Goal: Information Seeking & Learning: Learn about a topic

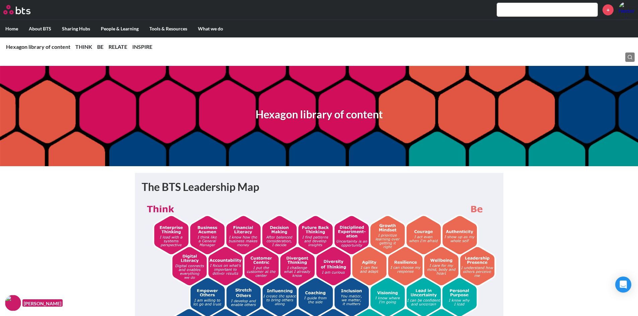
click at [528, 10] on input "text" at bounding box center [547, 9] width 100 height 13
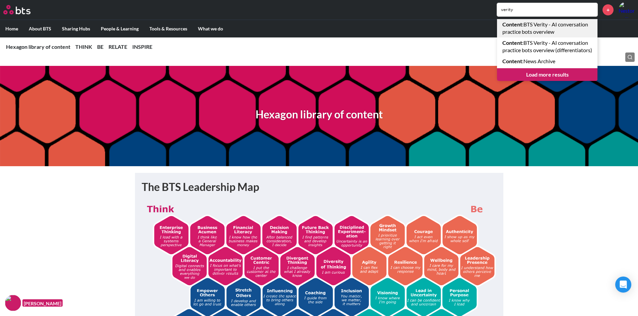
type input "verity"
click at [568, 28] on link "Content : BTS Verity - AI conversation practice bots overview" at bounding box center [547, 28] width 100 height 18
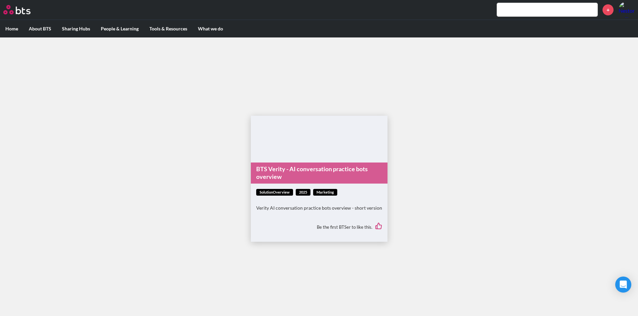
click at [312, 171] on link "BTS Verity - AI conversation practice bots overview" at bounding box center [319, 173] width 137 height 21
click at [319, 171] on link "BTS Verity - AI conversation practice bots overview" at bounding box center [319, 173] width 137 height 21
click at [281, 206] on p "Verity AI conversation practice bots overview - short version" at bounding box center [319, 208] width 126 height 7
click at [332, 210] on p "Verity AI conversation practice bots overview - short version" at bounding box center [319, 208] width 126 height 7
click at [353, 214] on div "Verity AI conversation practice bots overview - short version" at bounding box center [319, 211] width 126 height 13
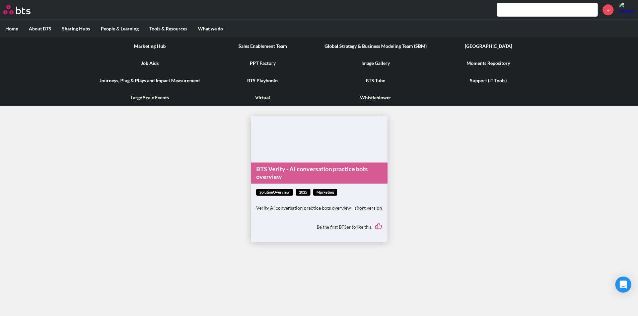
click at [487, 81] on link "Support (IT Tools)" at bounding box center [488, 80] width 113 height 17
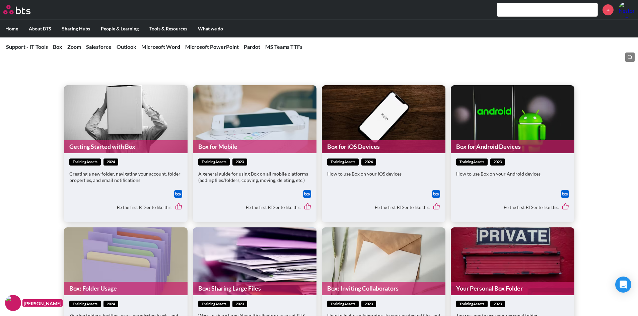
scroll to position [134, 0]
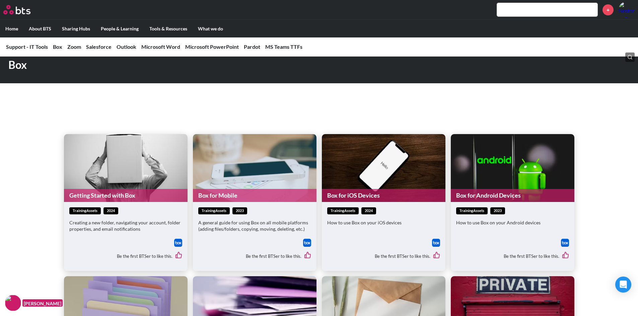
click at [515, 9] on input "text" at bounding box center [547, 9] width 100 height 13
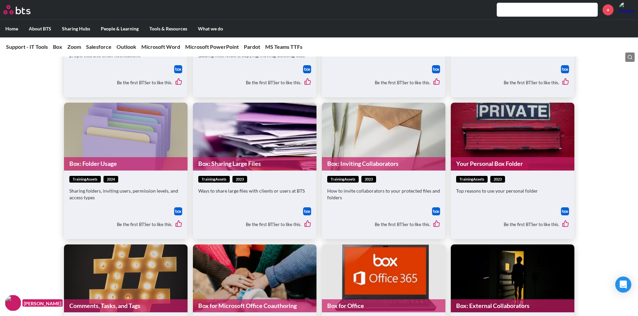
scroll to position [368, 0]
